Goal: Answer question/provide support

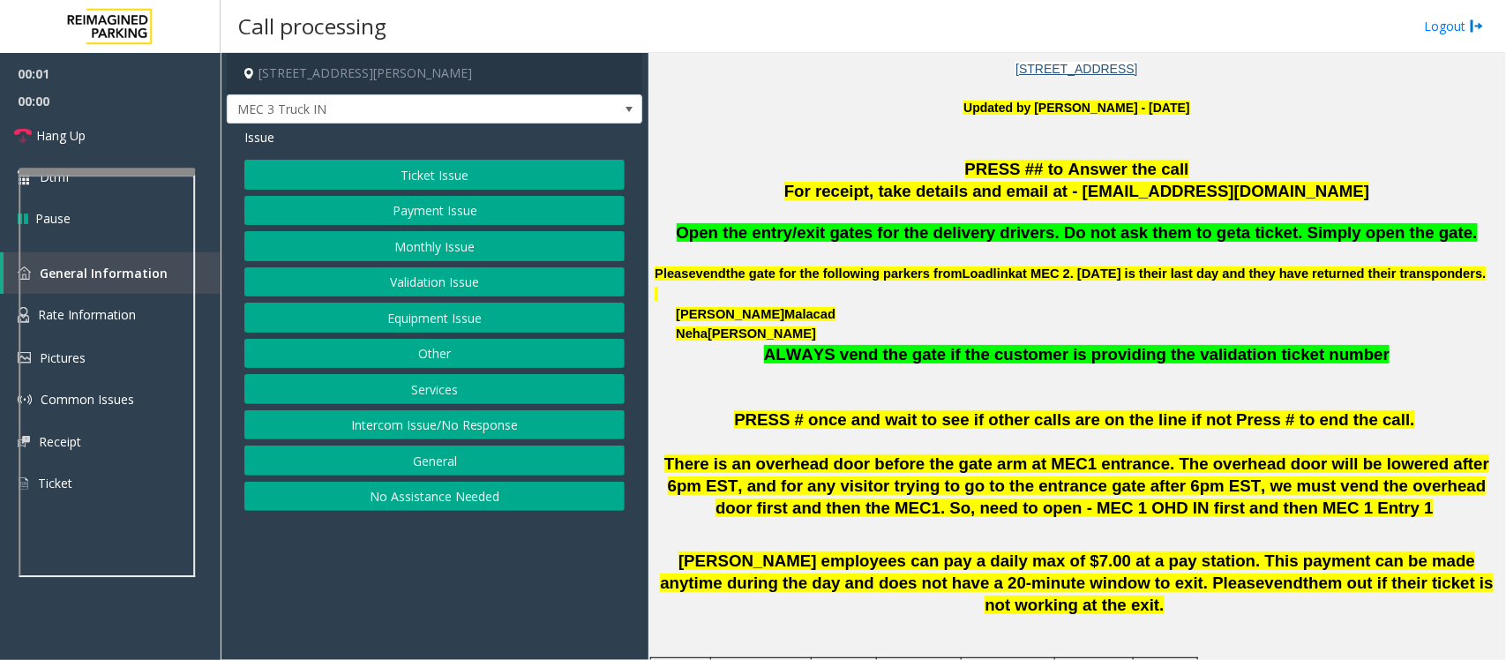
scroll to position [552, 0]
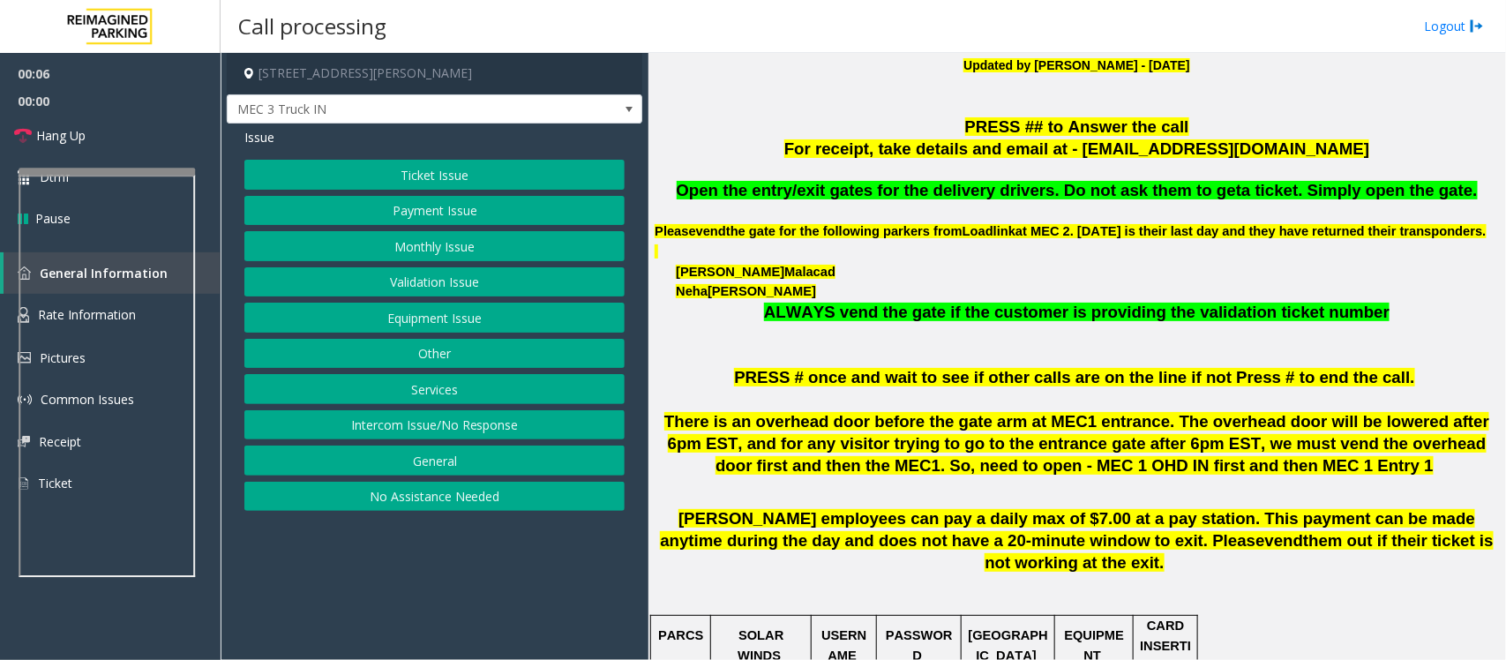
click at [425, 322] on button "Equipment Issue" at bounding box center [434, 318] width 380 height 30
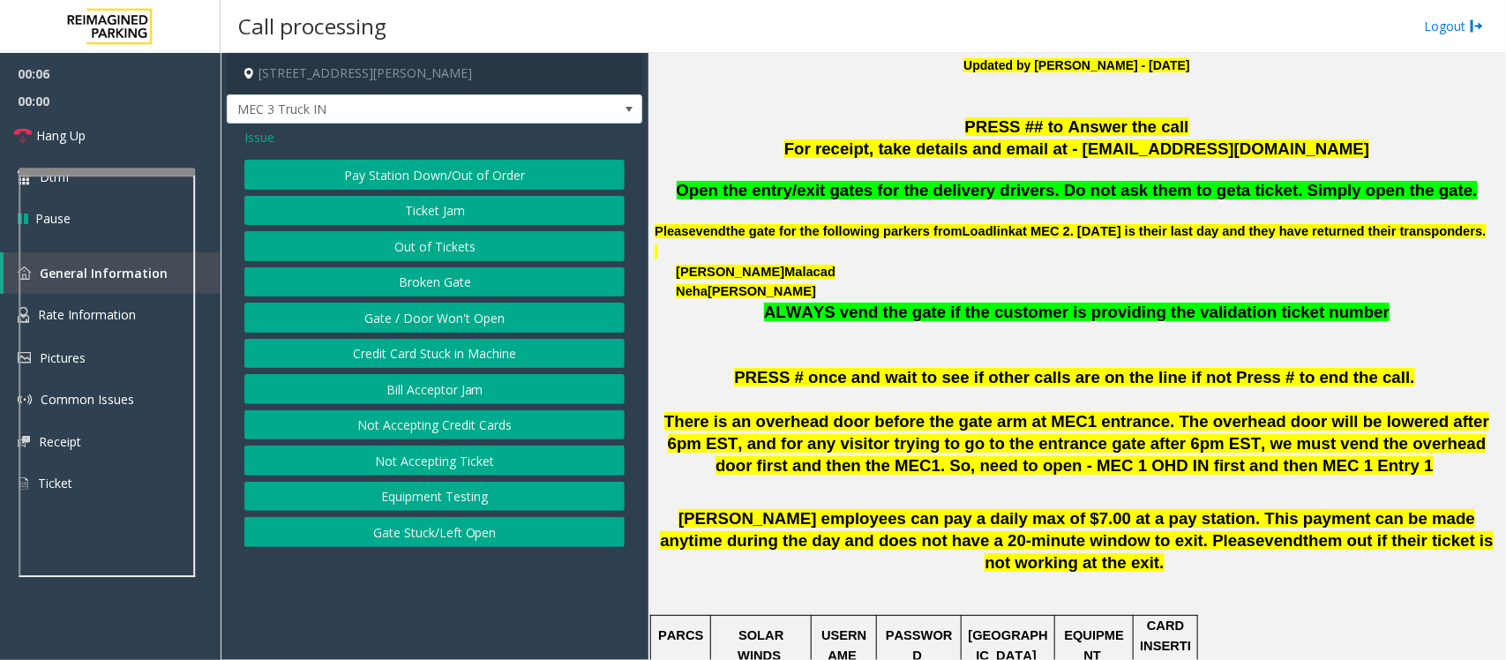
click at [425, 322] on button "Gate / Door Won't Open" at bounding box center [434, 318] width 380 height 30
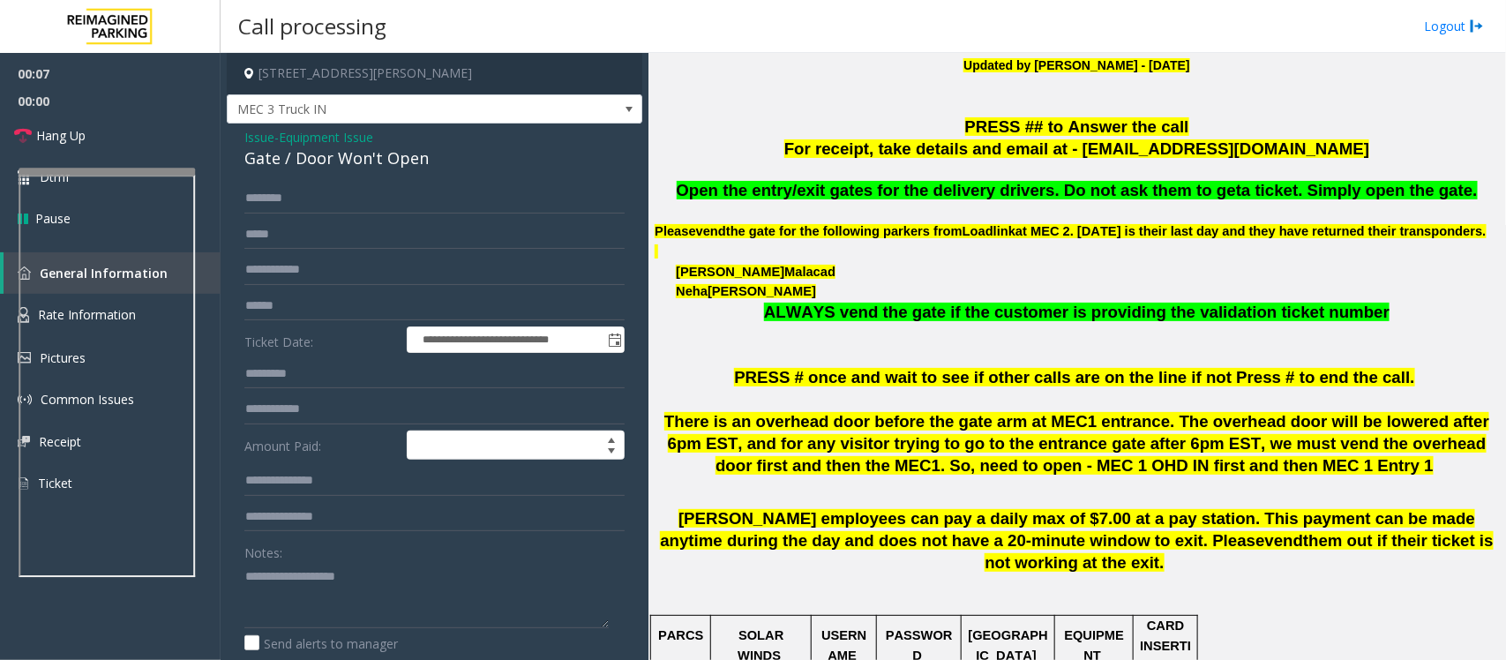
scroll to position [662, 0]
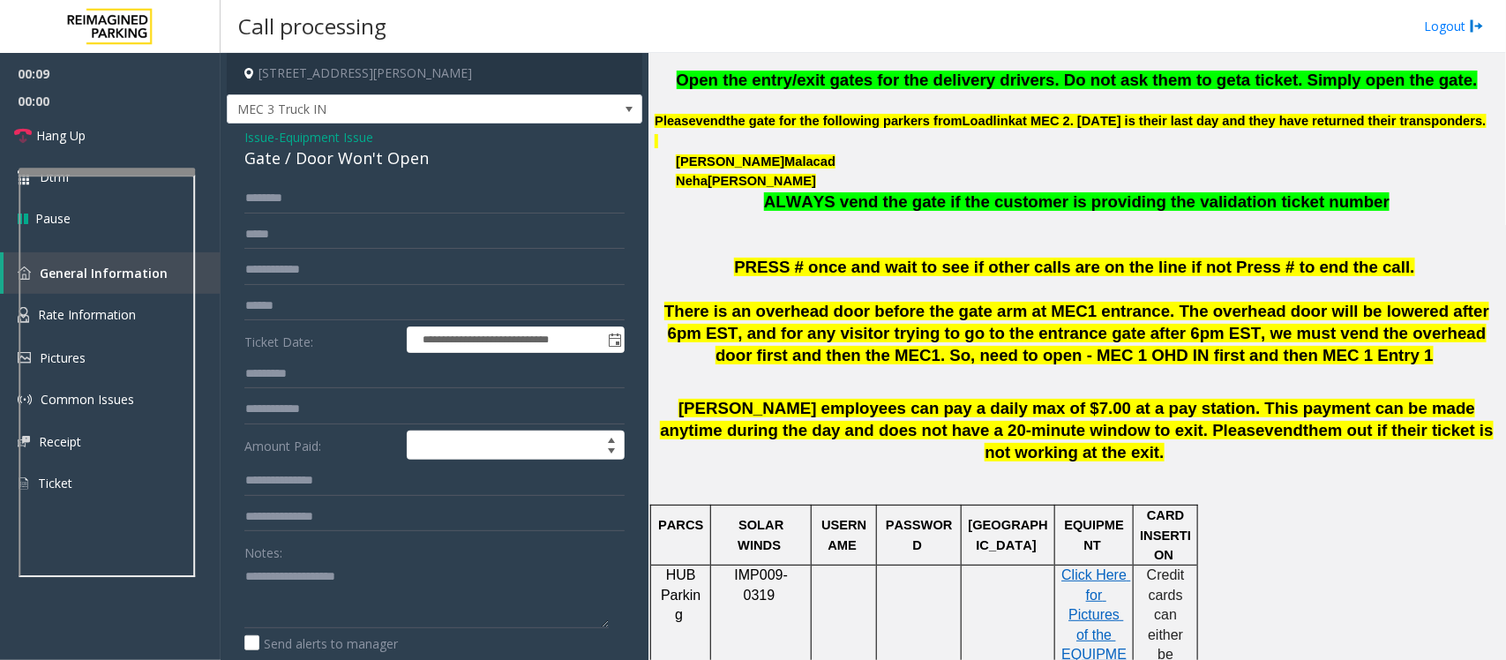
click at [329, 161] on div "Gate / Door Won't Open" at bounding box center [434, 158] width 380 height 24
copy div "Gate / Door Won't Open"
click at [329, 582] on textarea at bounding box center [426, 595] width 364 height 66
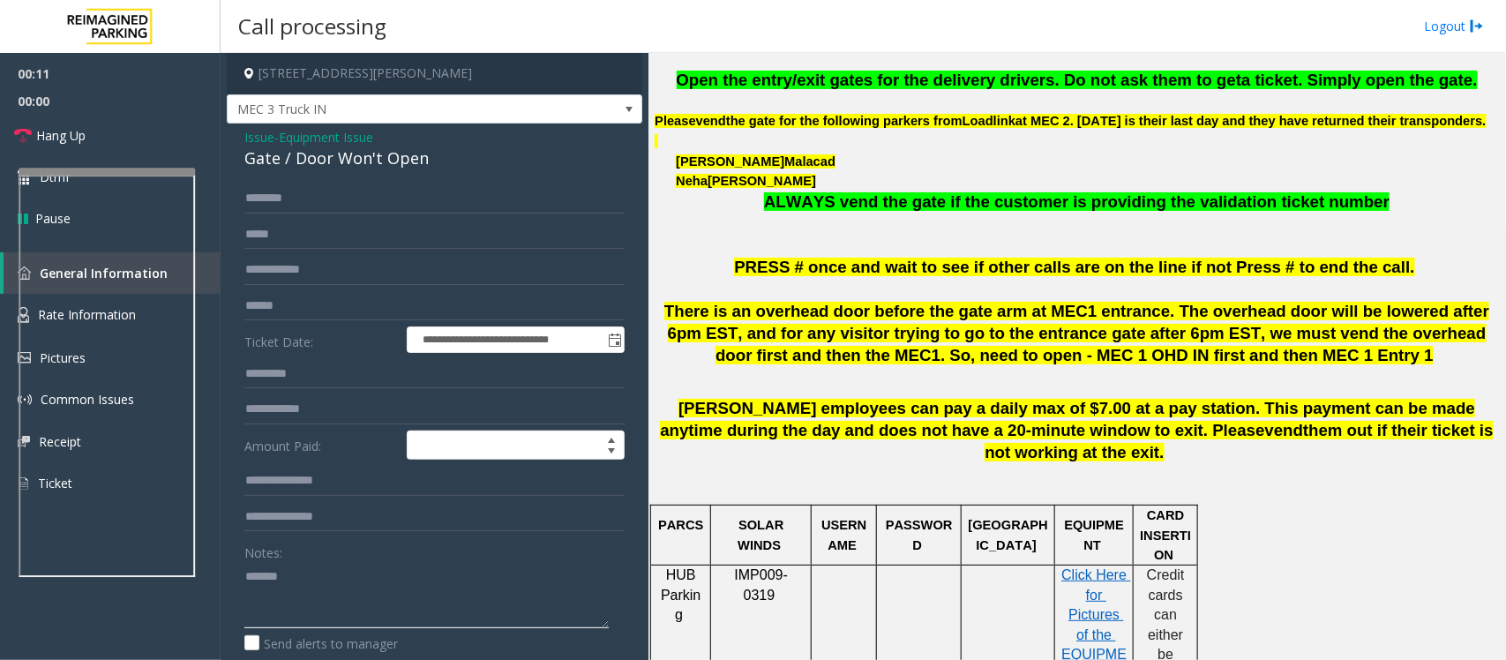
paste textarea "**********"
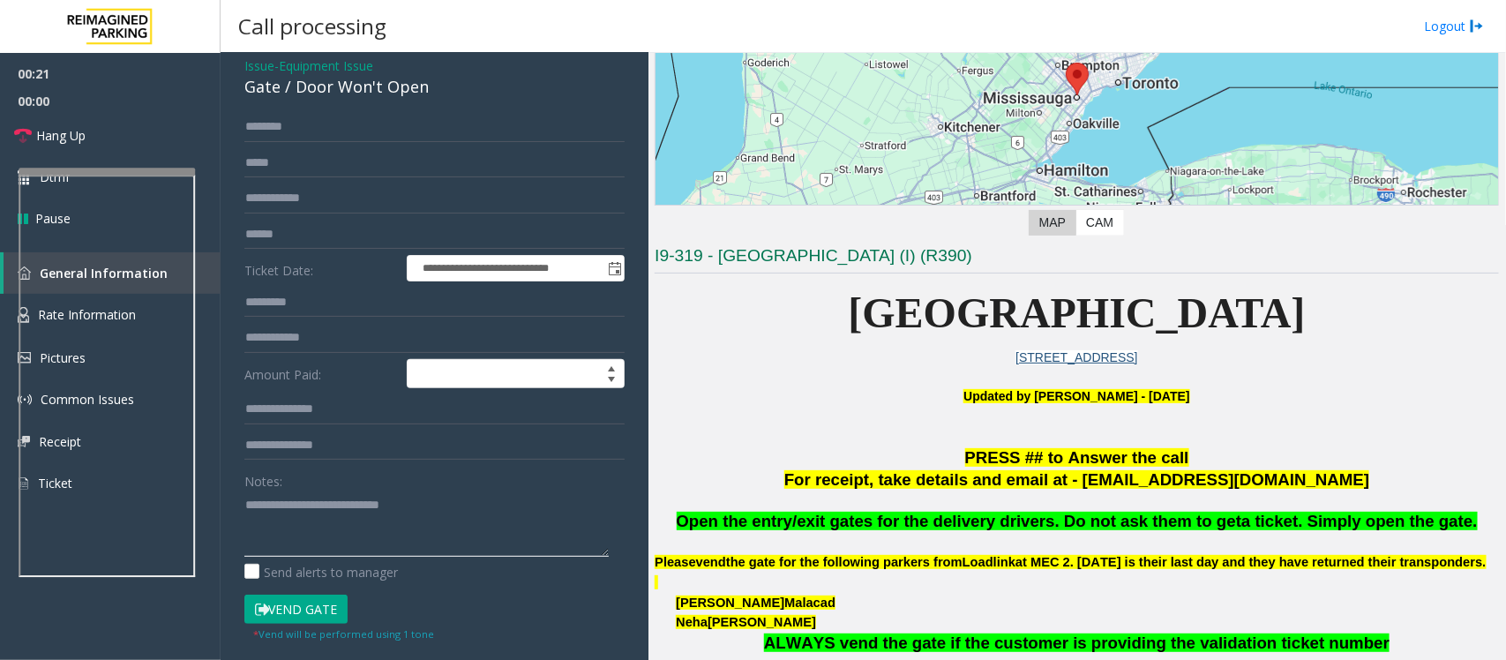
scroll to position [110, 0]
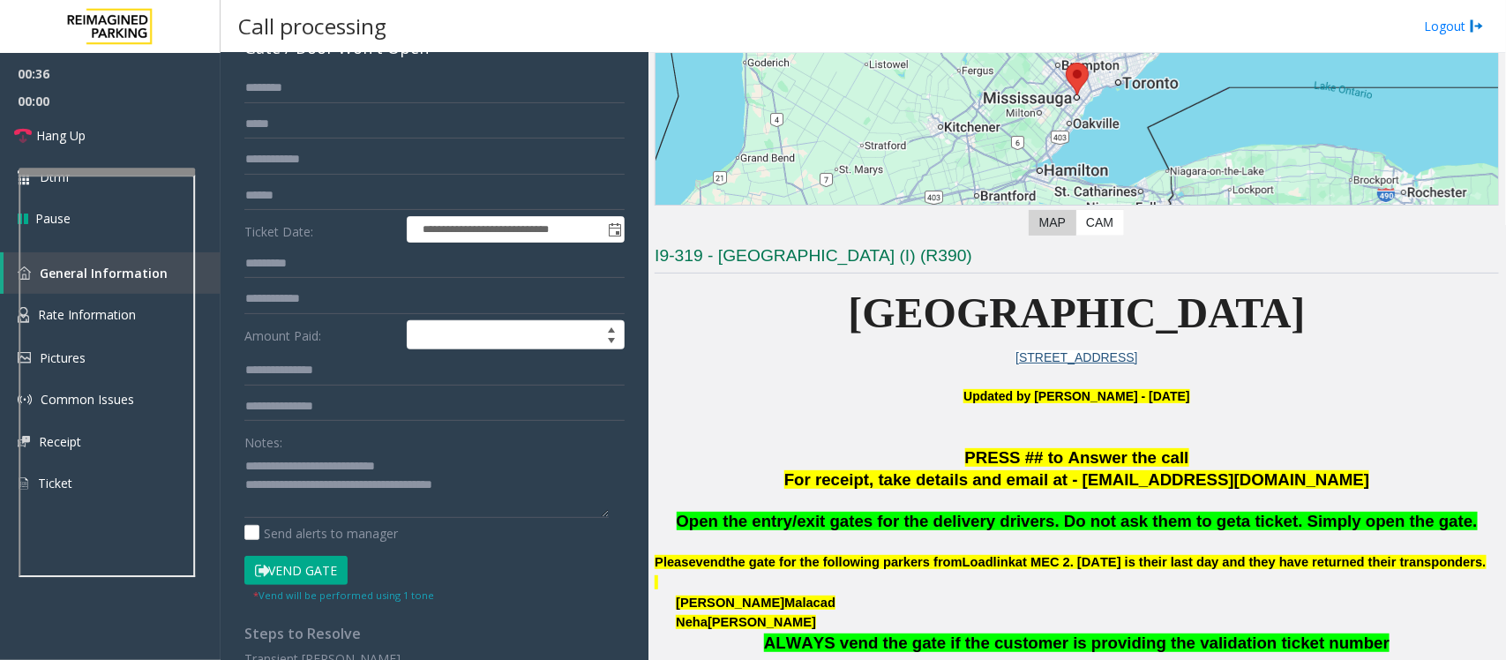
click at [978, 519] on span "Open the entry/exit gates for the delivery drivers. Do not ask them to get" at bounding box center [960, 521] width 566 height 19
copy span "delivery"
click at [532, 492] on textarea at bounding box center [426, 485] width 364 height 66
paste textarea "*********"
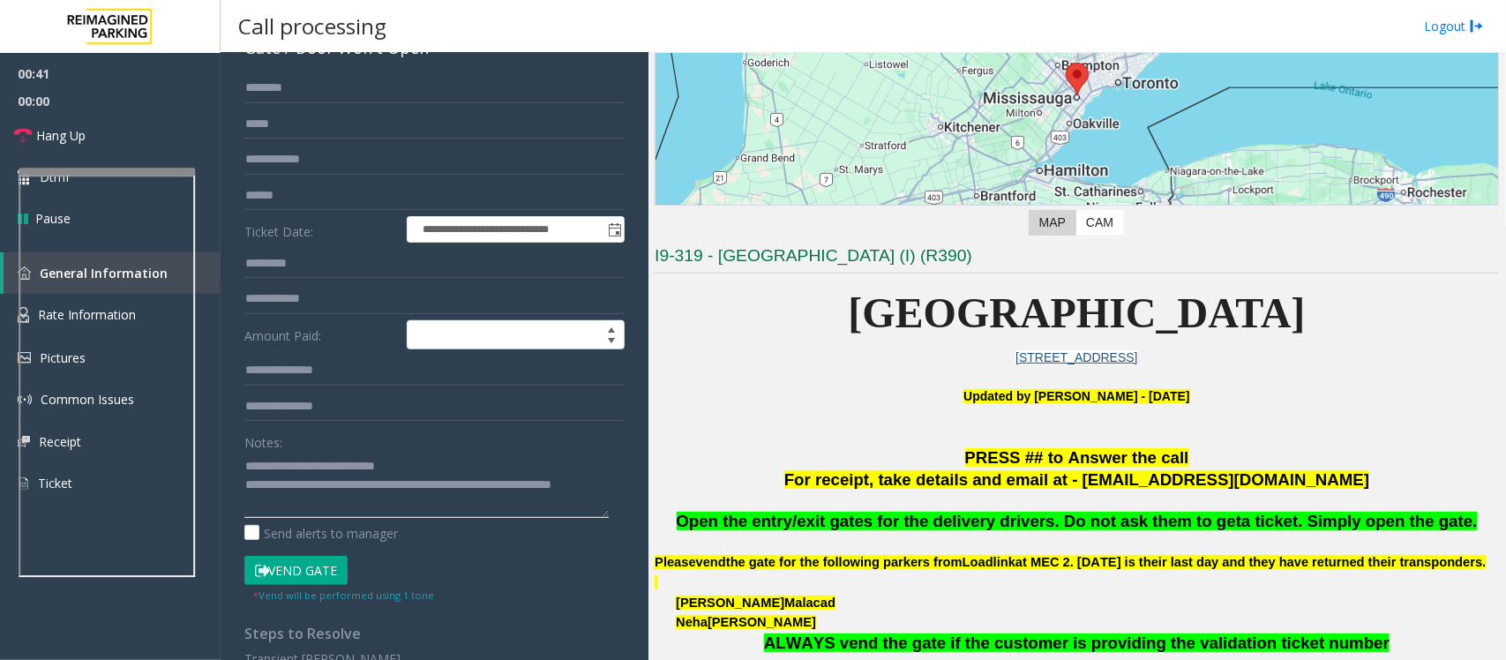
scroll to position [0, 0]
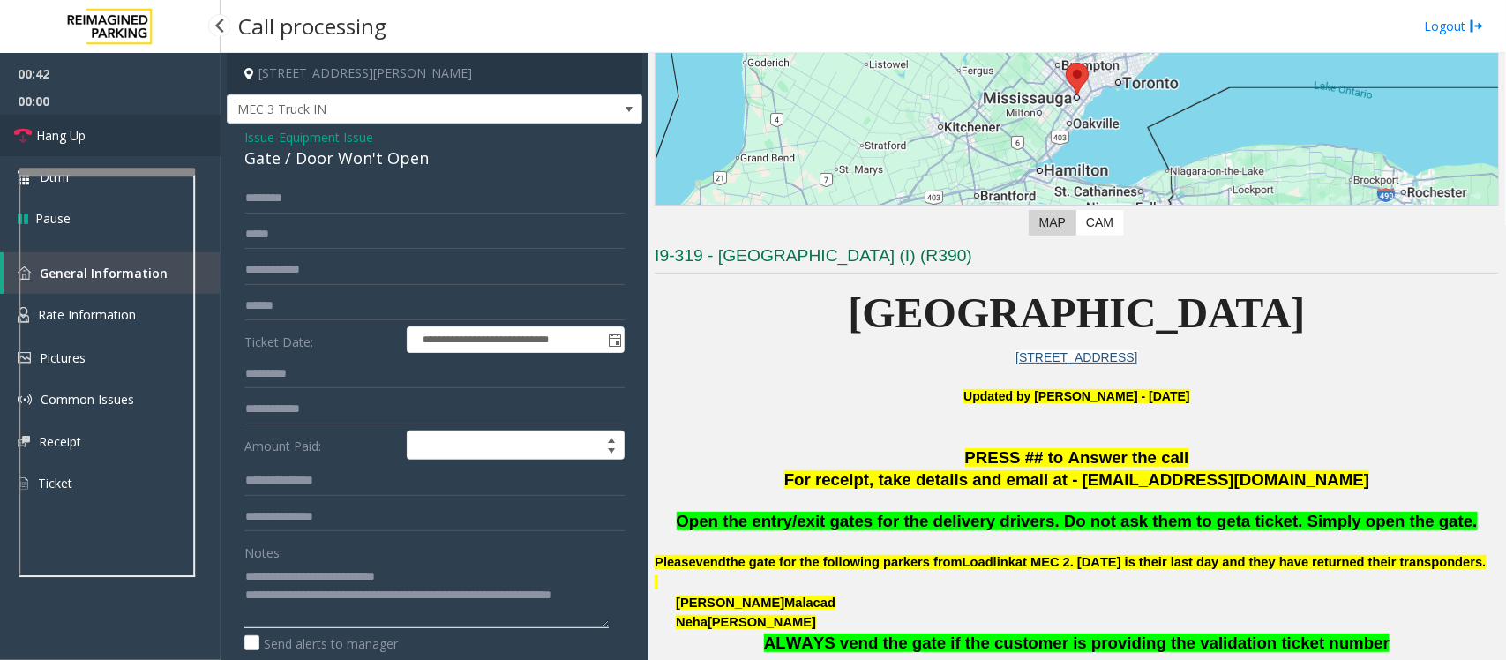
type textarea "**********"
click at [106, 146] on link "Hang Up" at bounding box center [110, 135] width 221 height 41
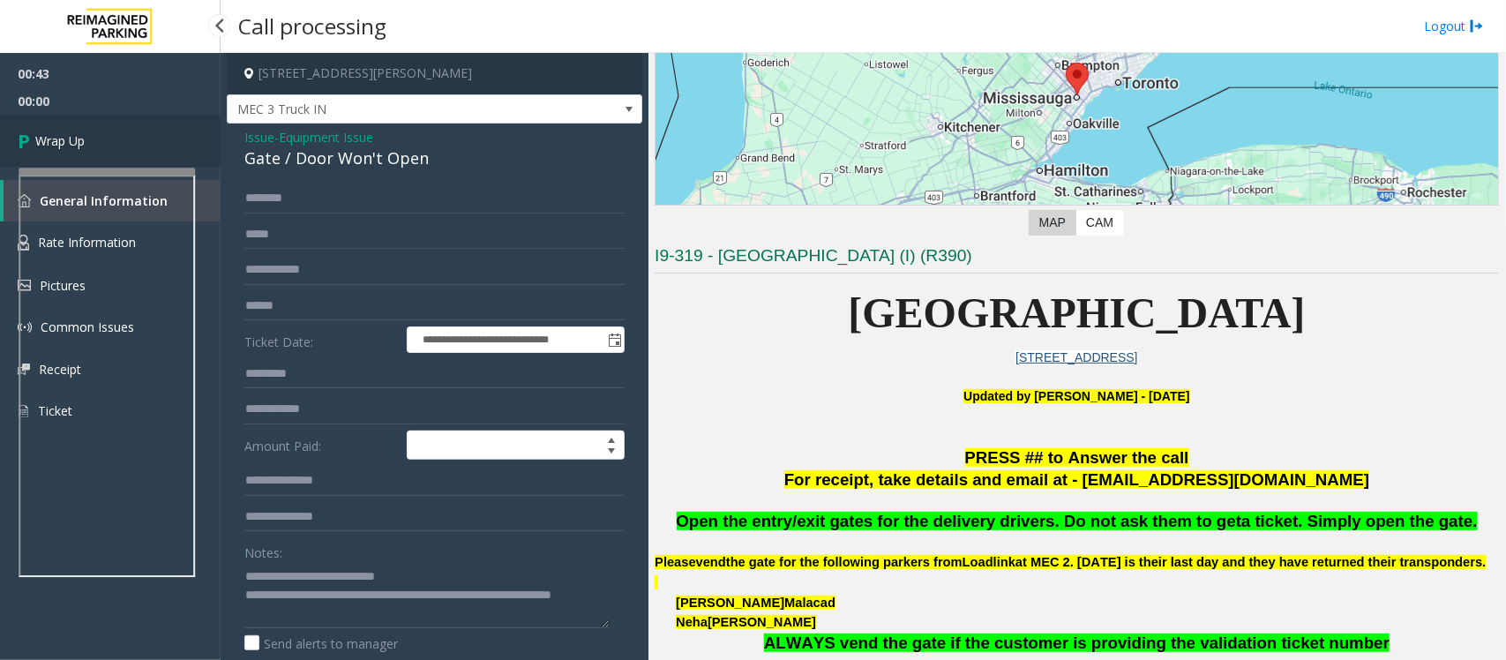
click at [141, 134] on link "Wrap Up" at bounding box center [110, 141] width 221 height 52
